Goal: Transaction & Acquisition: Purchase product/service

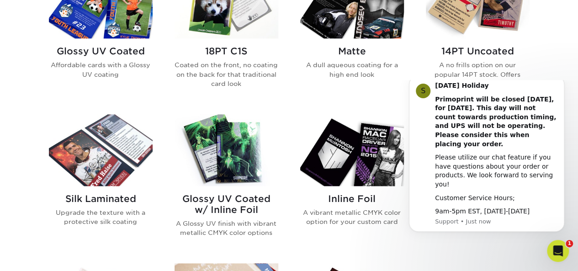
scroll to position [495, 0]
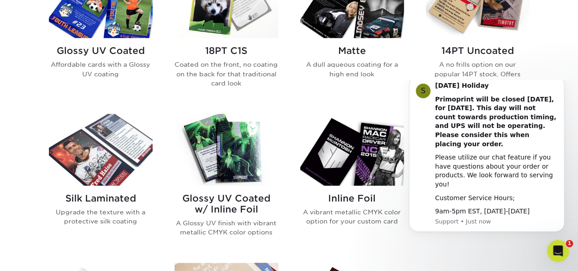
click at [454, 13] on img at bounding box center [477, 2] width 104 height 72
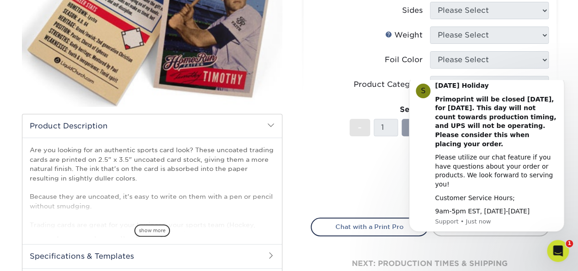
scroll to position [161, 0]
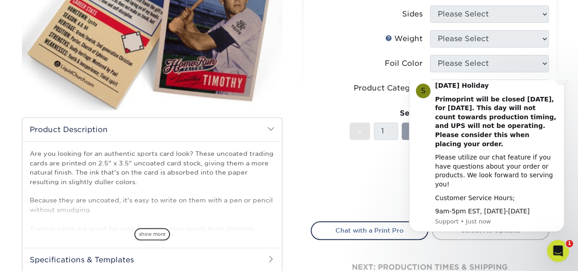
click at [559, 81] on icon "Dismiss notification" at bounding box center [561, 78] width 5 height 5
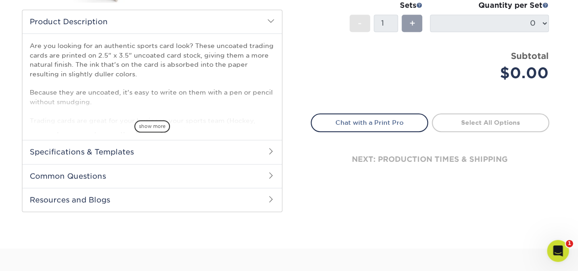
scroll to position [271, 0]
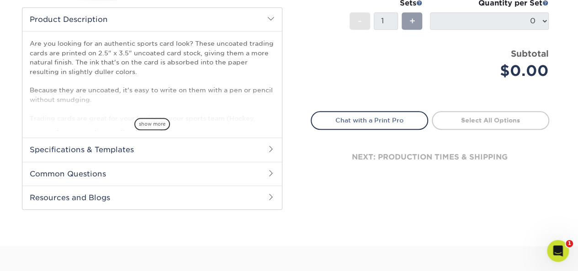
click at [57, 147] on h2 "Specifications & Templates" at bounding box center [151, 149] width 259 height 24
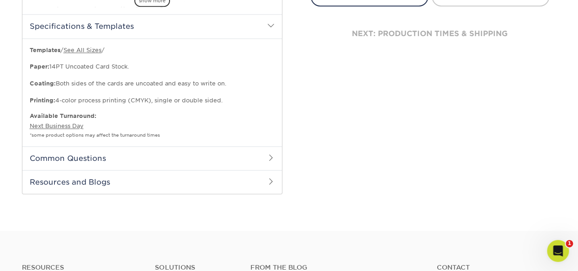
scroll to position [394, 0]
click at [118, 157] on h2 "Common Questions" at bounding box center [151, 159] width 259 height 24
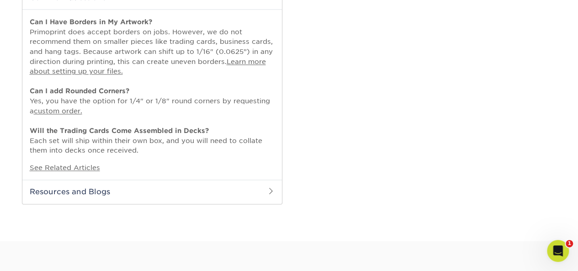
scroll to position [557, 0]
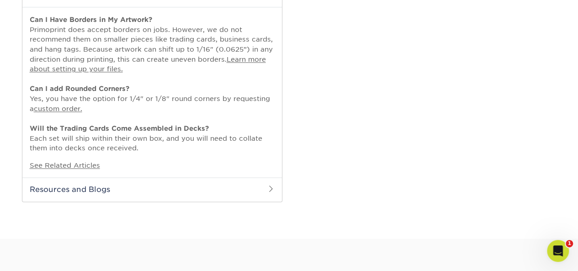
click at [167, 185] on h2 "Resources and Blogs" at bounding box center [151, 189] width 259 height 24
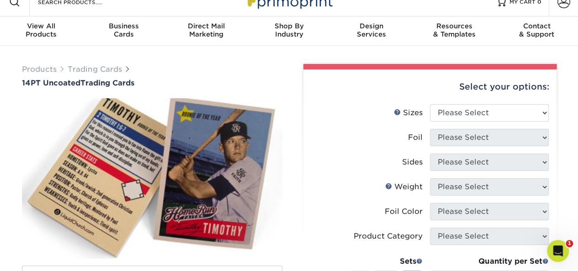
scroll to position [9, 0]
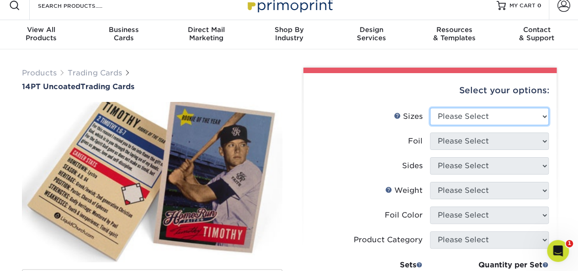
click at [453, 115] on select "Please Select 2.5" x 3.5"" at bounding box center [489, 116] width 119 height 17
select select "2.50x3.50"
click at [430, 108] on select "Please Select 2.5" x 3.5"" at bounding box center [489, 116] width 119 height 17
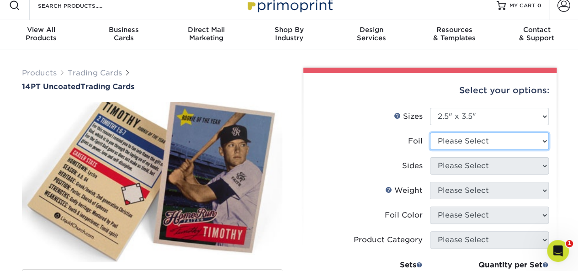
click at [450, 142] on select "Please Select Yes No" at bounding box center [489, 140] width 119 height 17
select select "0"
click at [430, 132] on select "Please Select Yes No" at bounding box center [489, 140] width 119 height 17
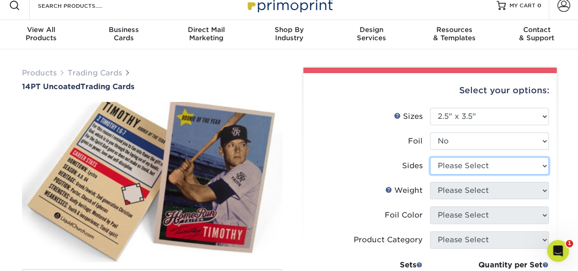
click at [454, 165] on select "Please Select Print Both Sides Print Front Only" at bounding box center [489, 165] width 119 height 17
select select "13abbda7-1d64-4f25-8bb2-c179b224825d"
click at [430, 157] on select "Please Select Print Both Sides Print Front Only" at bounding box center [489, 165] width 119 height 17
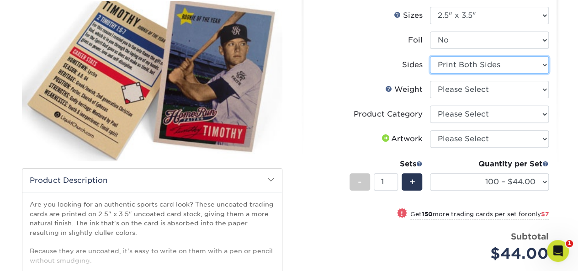
scroll to position [110, 0]
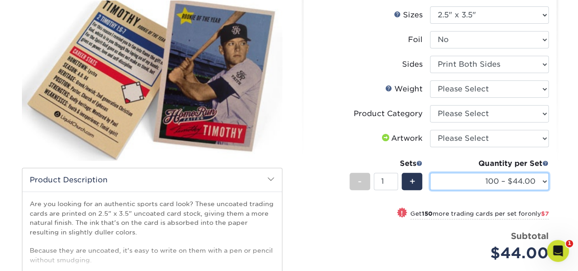
click at [485, 179] on select "100 – $44.00 250 – $51.00 500 – $54.00 1000 – $78.00 2500 – $148.00 5000 – $198…" at bounding box center [489, 181] width 119 height 17
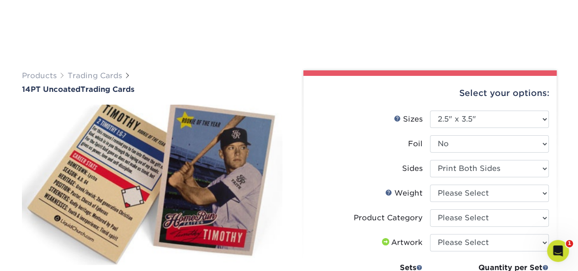
scroll to position [0, 0]
